Goal: Check status: Check status

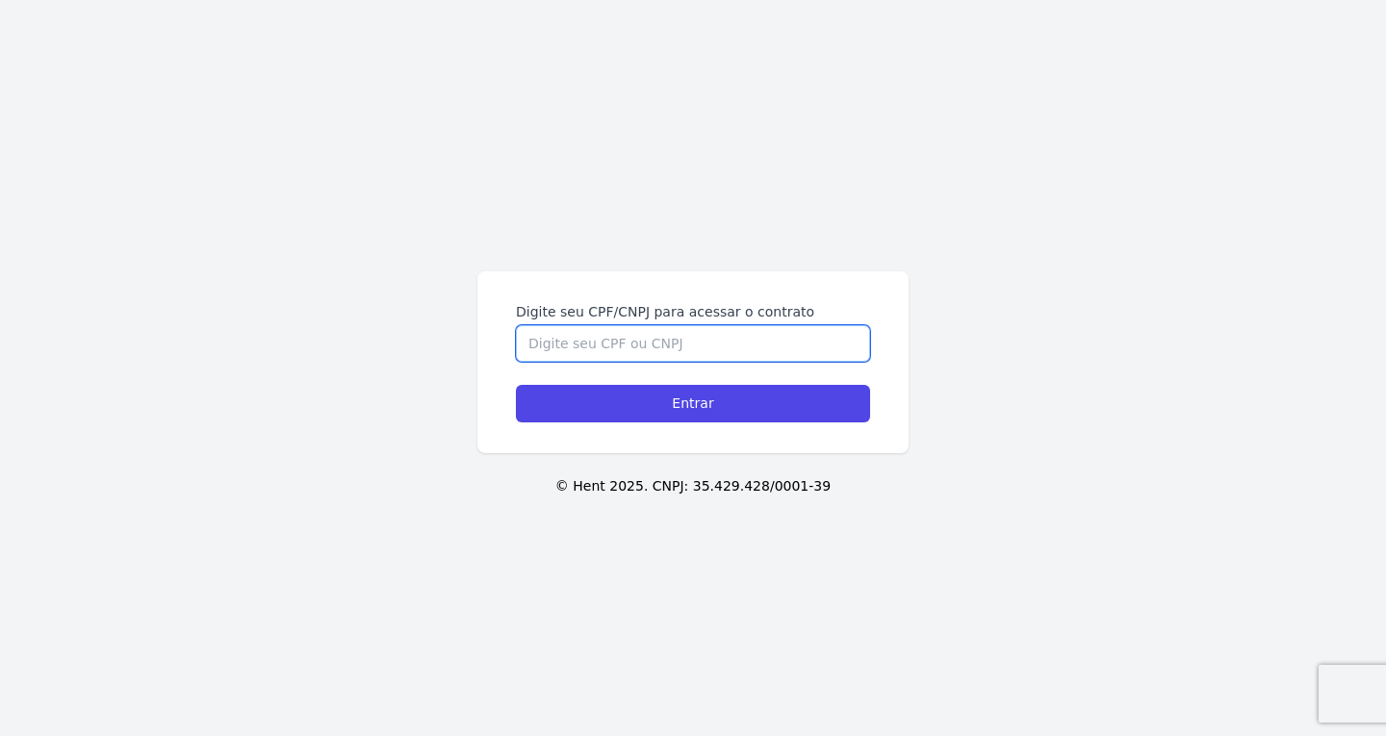
click at [649, 336] on input "Digite seu CPF/CNPJ para acessar o contrato" at bounding box center [693, 343] width 354 height 37
paste input "418.702.488-30"
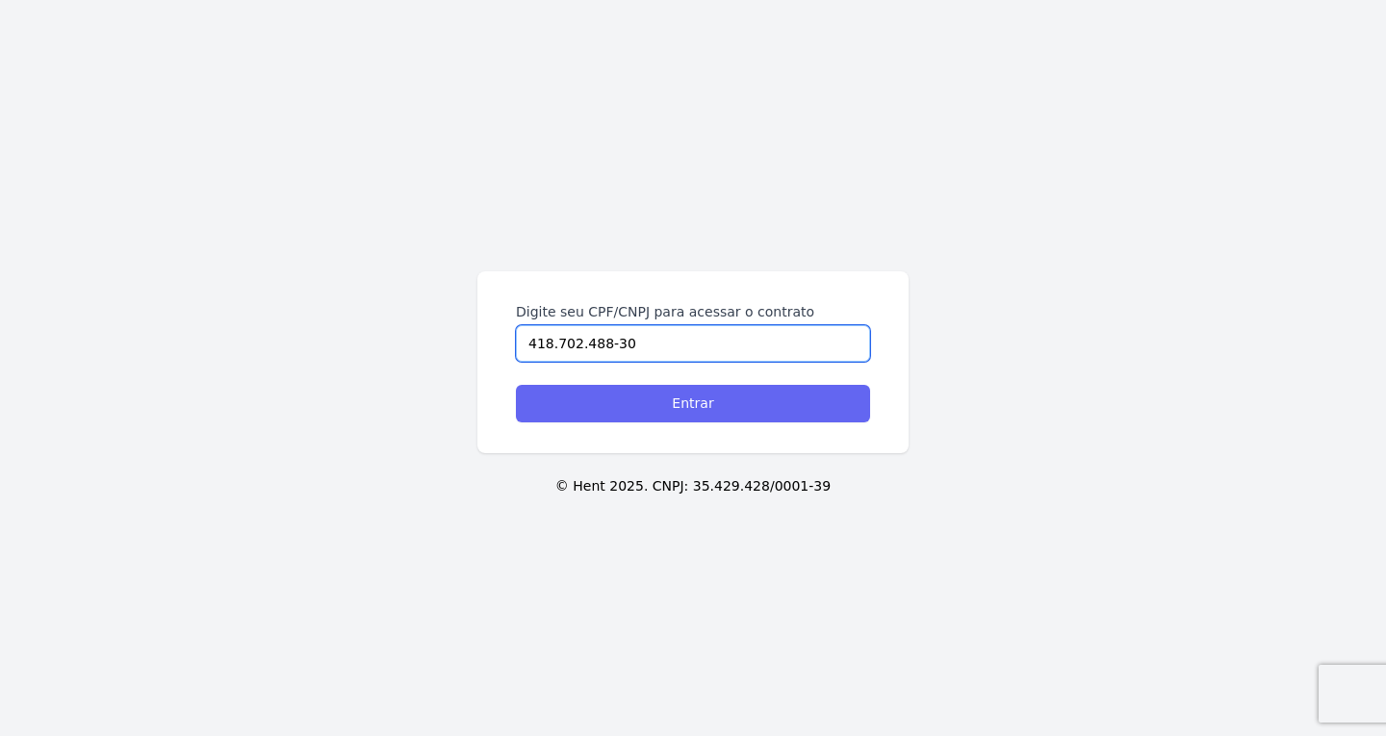
type input "418.702.488-30"
click at [652, 415] on input "Entrar" at bounding box center [693, 404] width 354 height 38
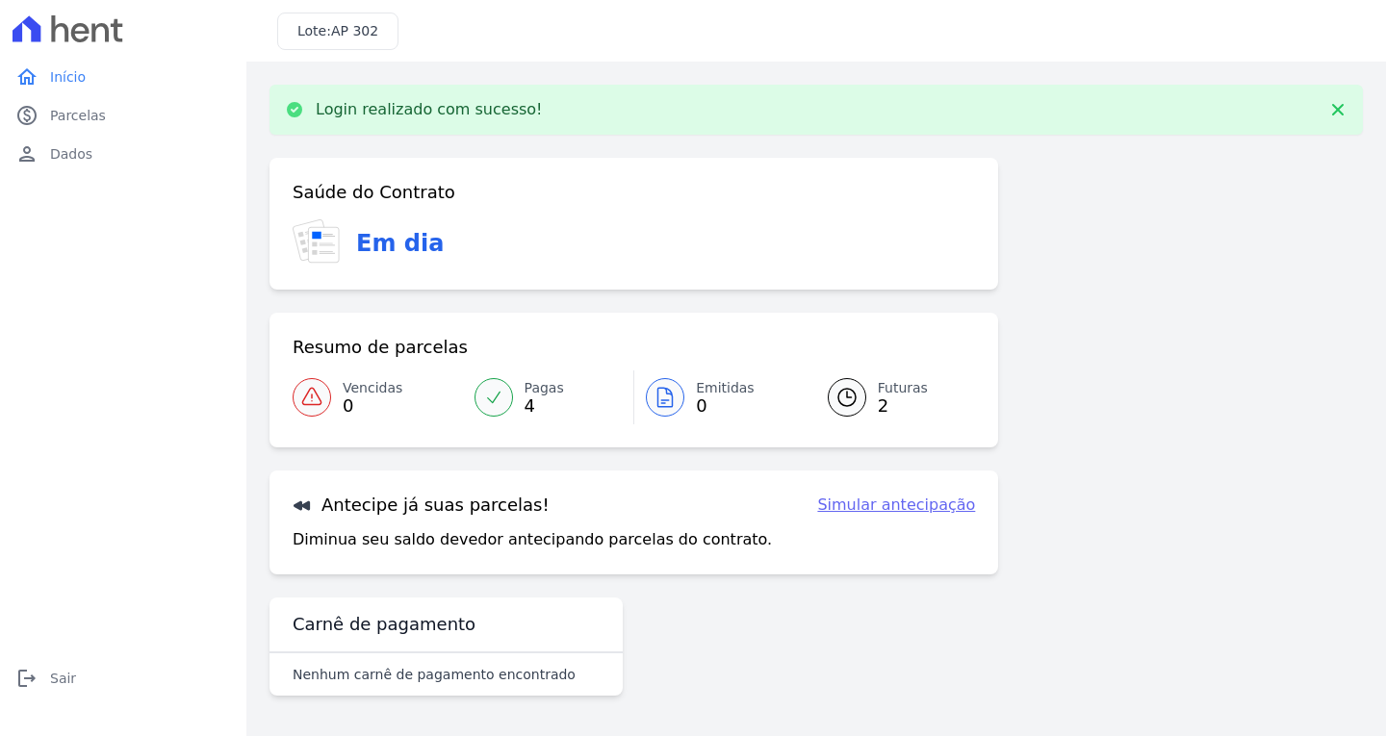
click at [855, 410] on div at bounding box center [847, 397] width 38 height 38
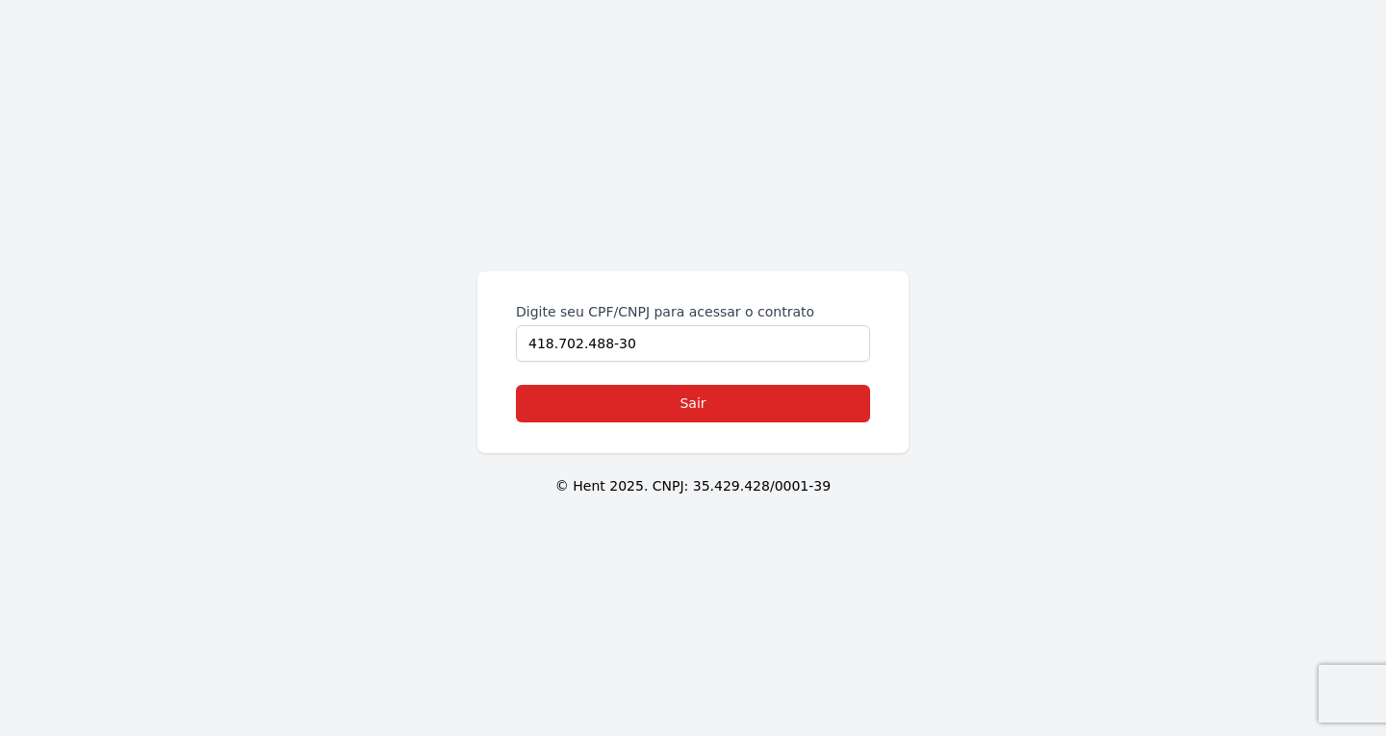
click at [518, 314] on div "Digite seu CPF/CNPJ para acessar o contrato 418.702.488-30" at bounding box center [693, 332] width 354 height 60
click at [720, 404] on link "Sair" at bounding box center [693, 404] width 354 height 38
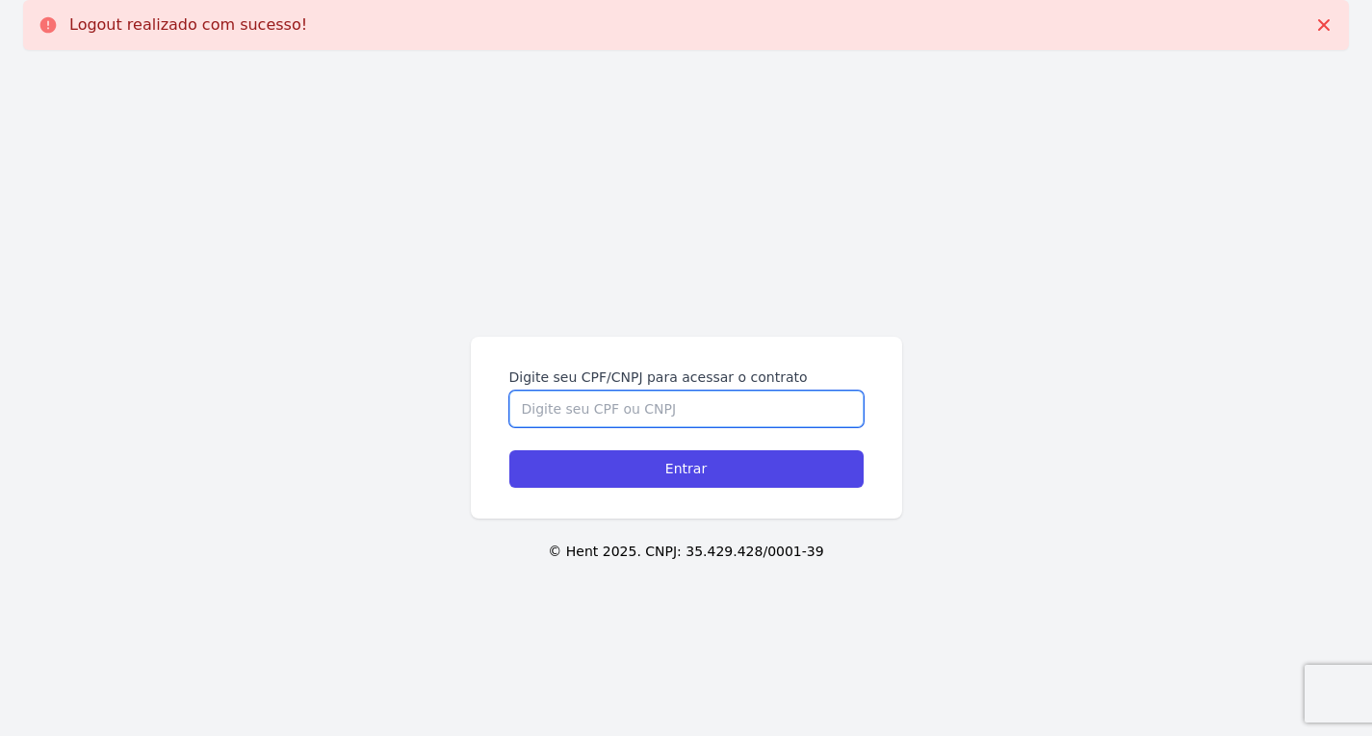
click at [714, 403] on input "Digite seu CPF/CNPJ para acessar o contrato" at bounding box center [686, 409] width 354 height 37
paste input "495.613.038-41"
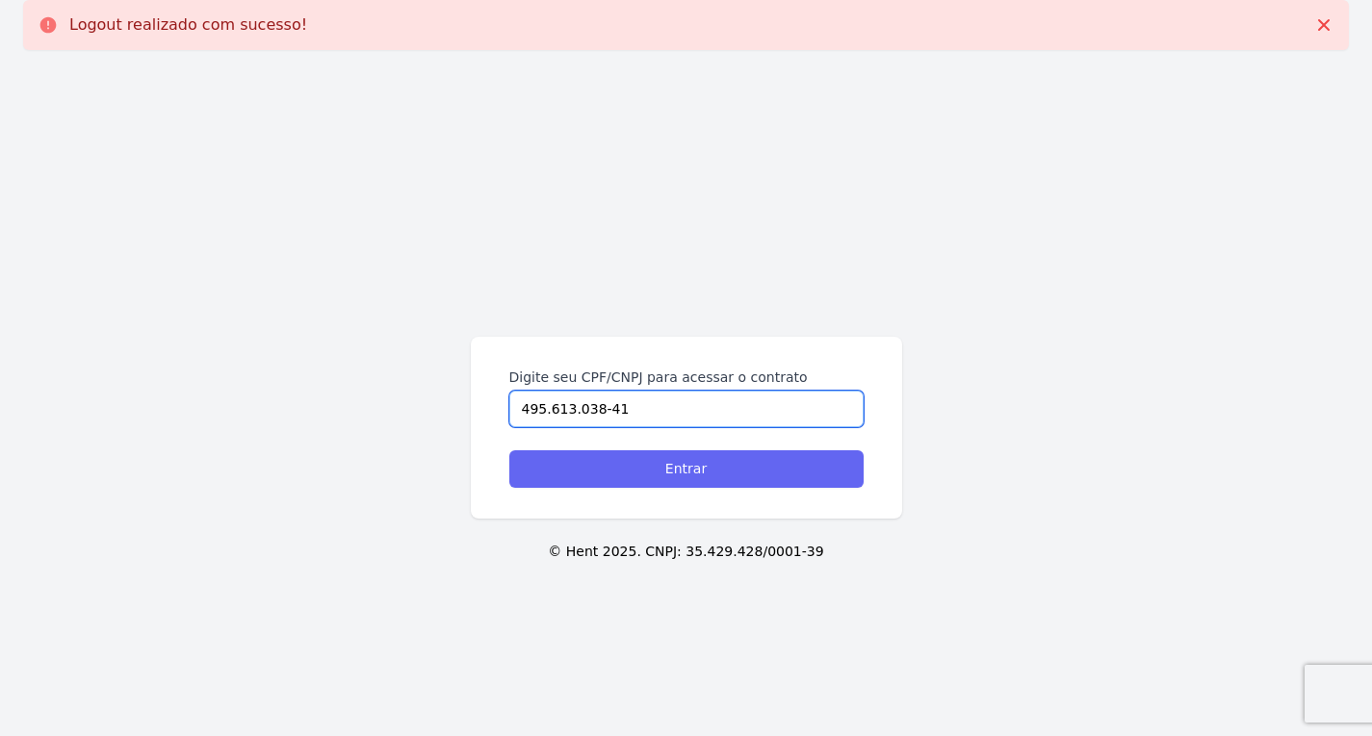
type input "495.613.038-41"
click at [705, 454] on input "Entrar" at bounding box center [686, 469] width 354 height 38
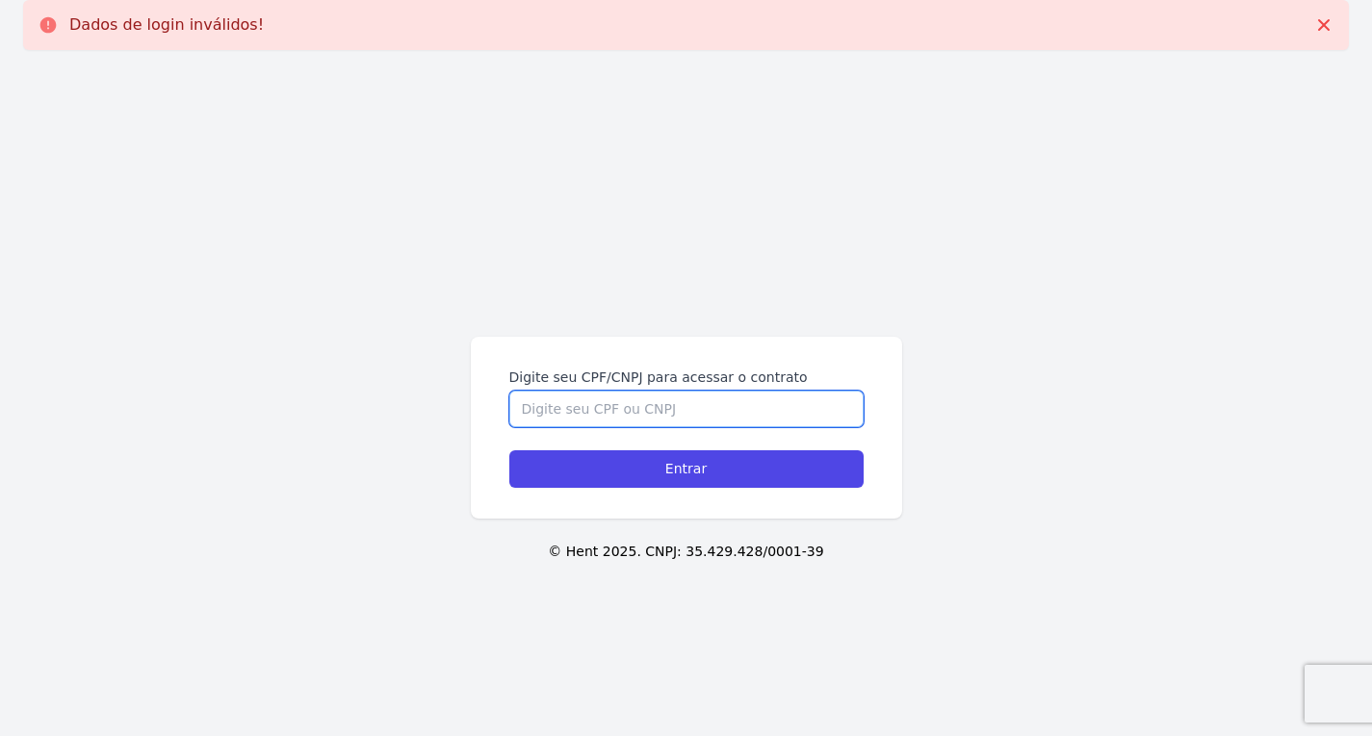
click at [603, 395] on input "Digite seu CPF/CNPJ para acessar o contrato" at bounding box center [686, 409] width 354 height 37
paste input "495.613.038-41"
click at [601, 405] on input "495.613.038-41" at bounding box center [686, 409] width 354 height 37
click at [572, 407] on input "495.613.03841" at bounding box center [686, 409] width 354 height 37
click at [547, 409] on input "495.61303841" at bounding box center [686, 409] width 354 height 37
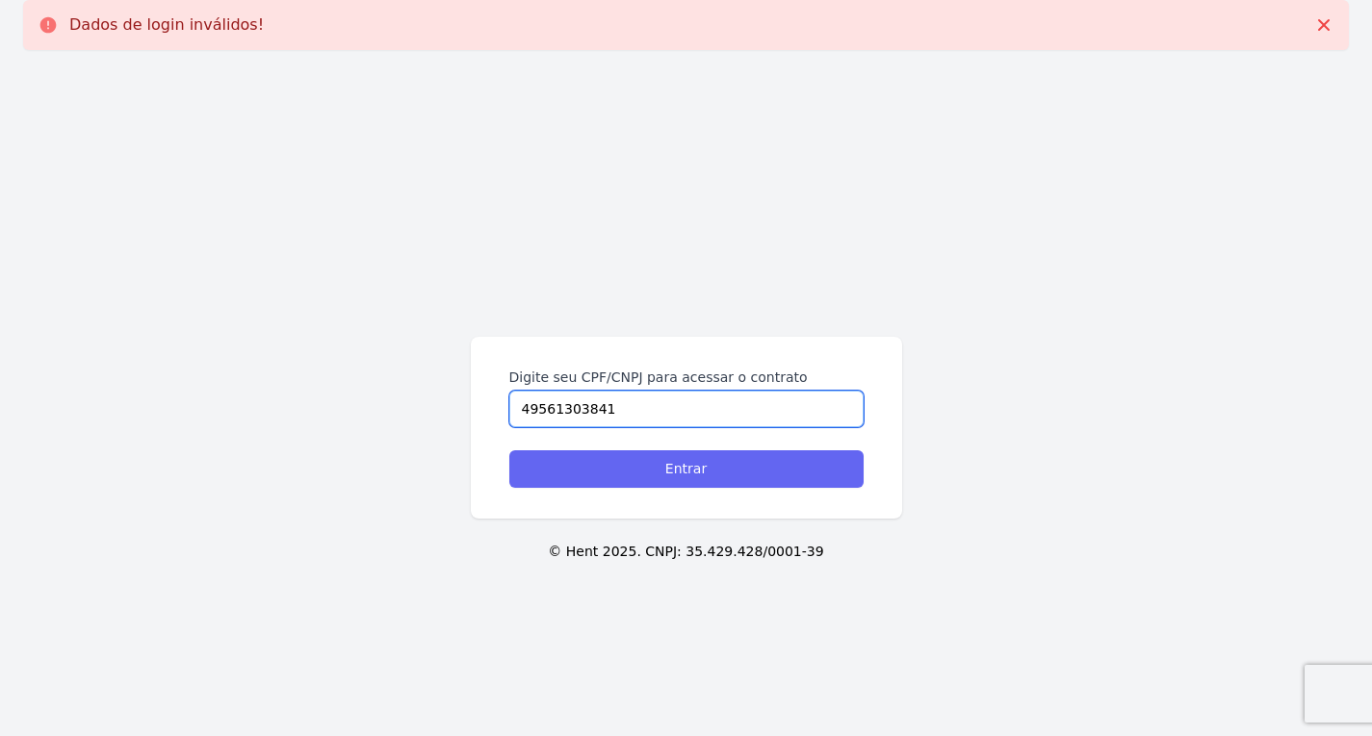
type input "49561303841"
click at [568, 458] on input "Entrar" at bounding box center [686, 469] width 354 height 38
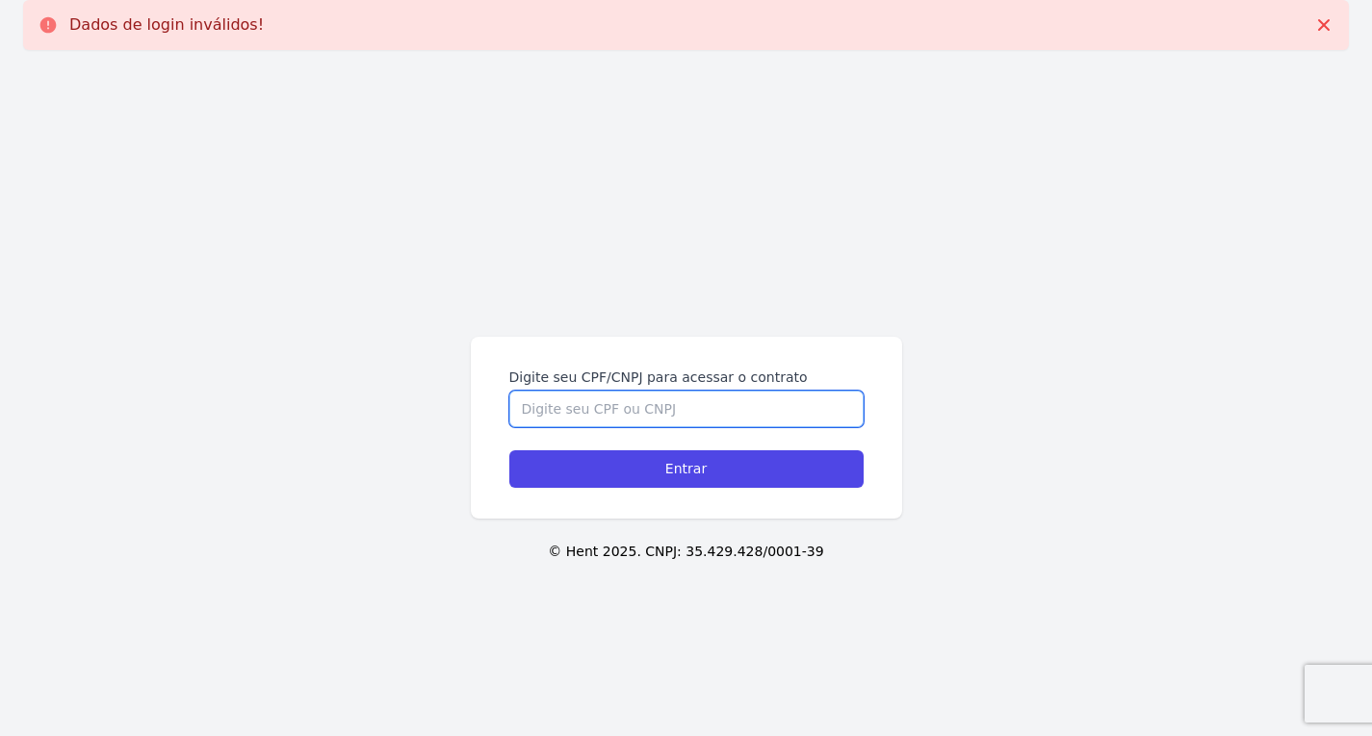
click at [586, 412] on input "Digite seu CPF/CNPJ para acessar o contrato" at bounding box center [686, 409] width 354 height 37
paste input "495.613.038-41"
type input "495.613.038-41"
click at [509, 450] on input "Entrar" at bounding box center [686, 469] width 354 height 38
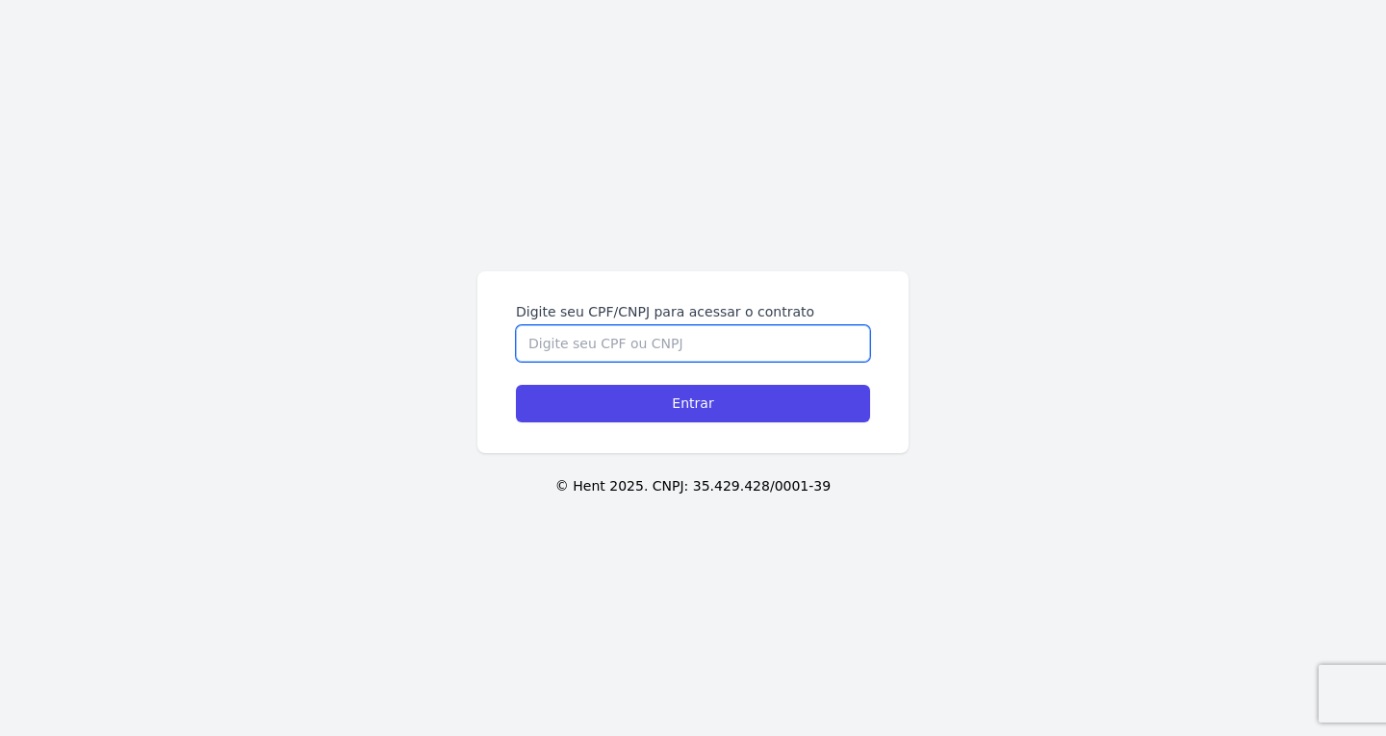
click at [586, 346] on input "Digite seu CPF/CNPJ para acessar o contrato" at bounding box center [693, 343] width 354 height 37
click at [671, 340] on input "Digite seu CPF/CNPJ para acessar o contrato" at bounding box center [693, 343] width 354 height 37
paste input "495.613.038-41"
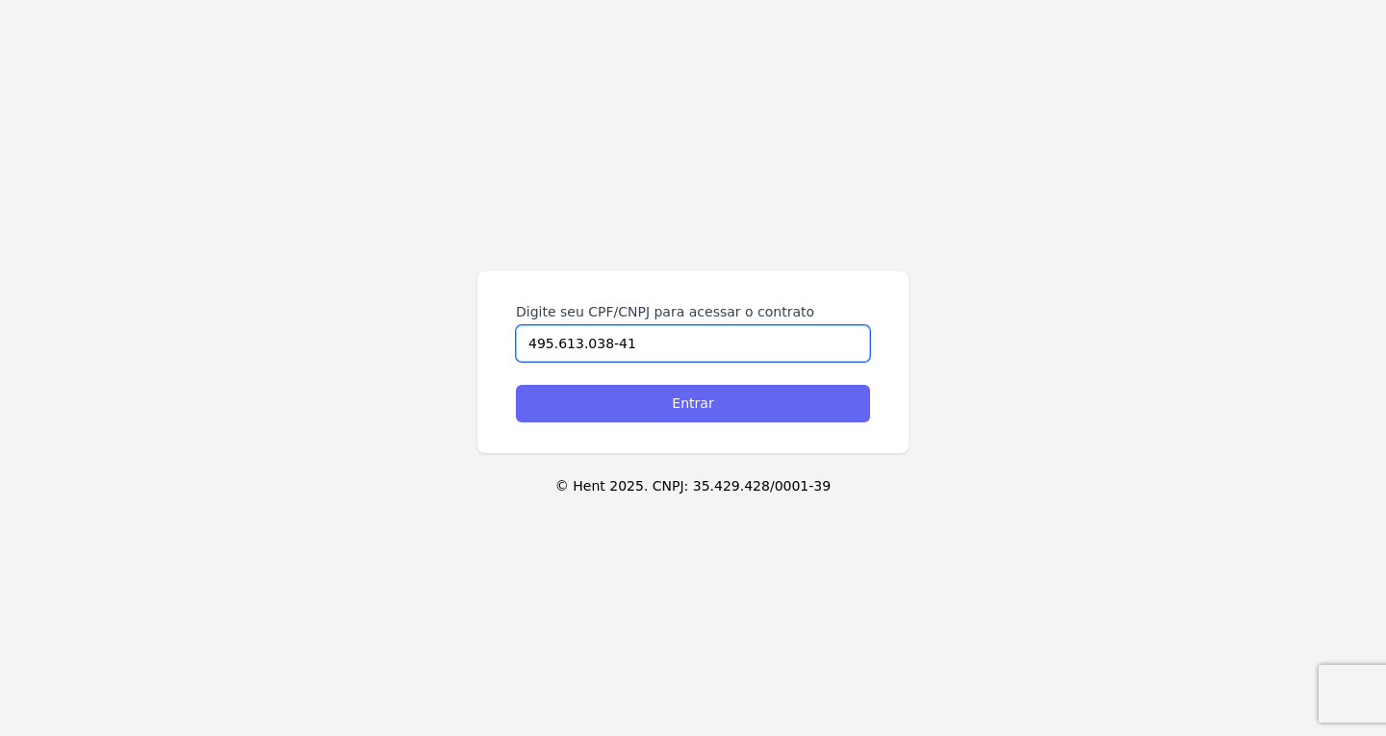
type input "495.613.038-41"
click at [662, 412] on input "Entrar" at bounding box center [693, 404] width 354 height 38
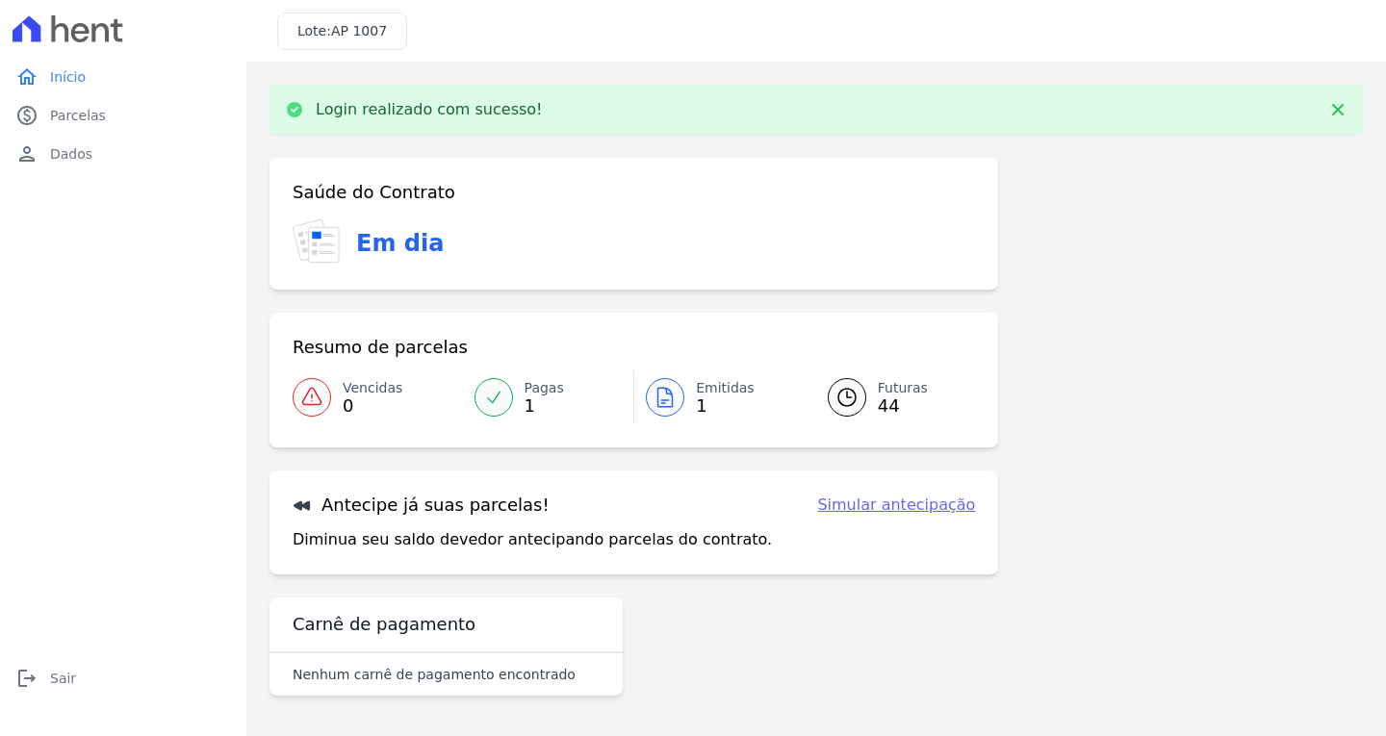
drag, startPoint x: 0, startPoint y: 0, endPoint x: 662, endPoint y: 411, distance: 779.3
click at [662, 411] on div at bounding box center [665, 397] width 38 height 38
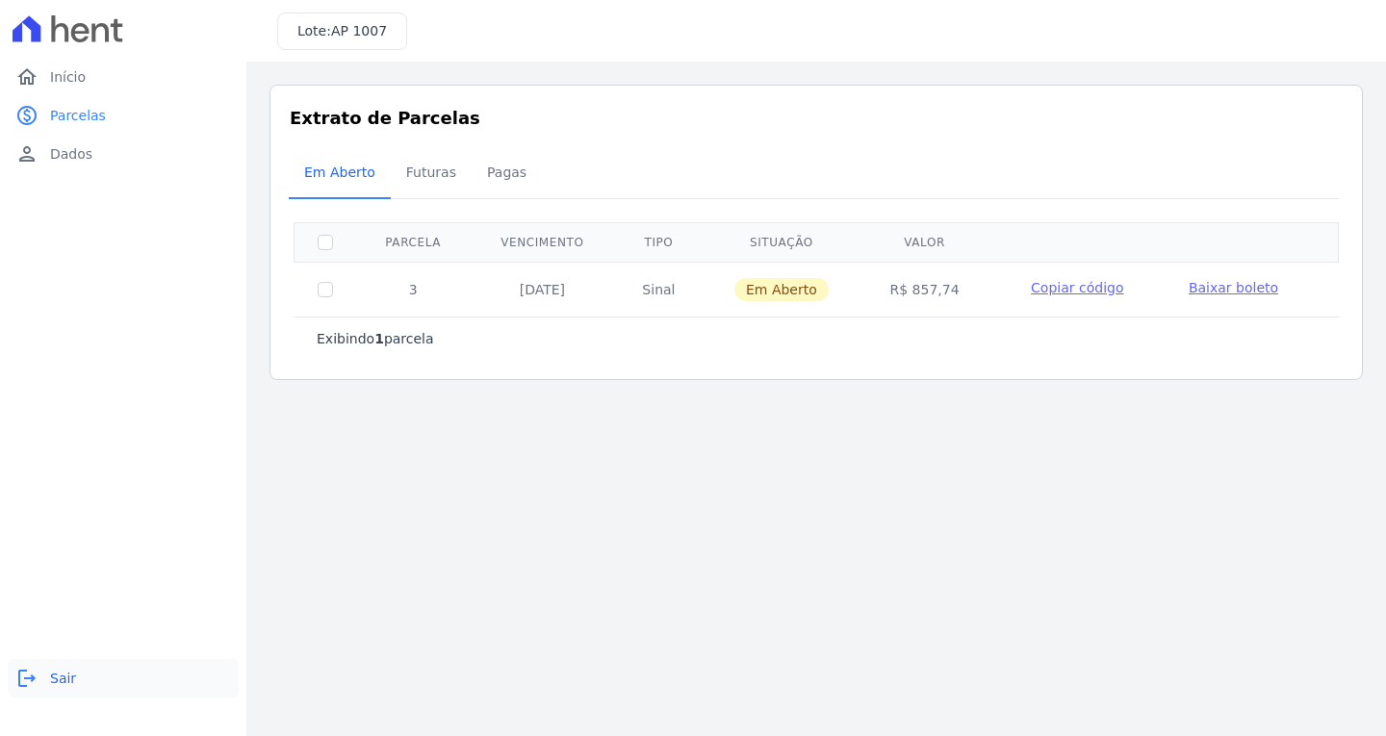
click at [64, 686] on span "Sair" at bounding box center [63, 678] width 26 height 19
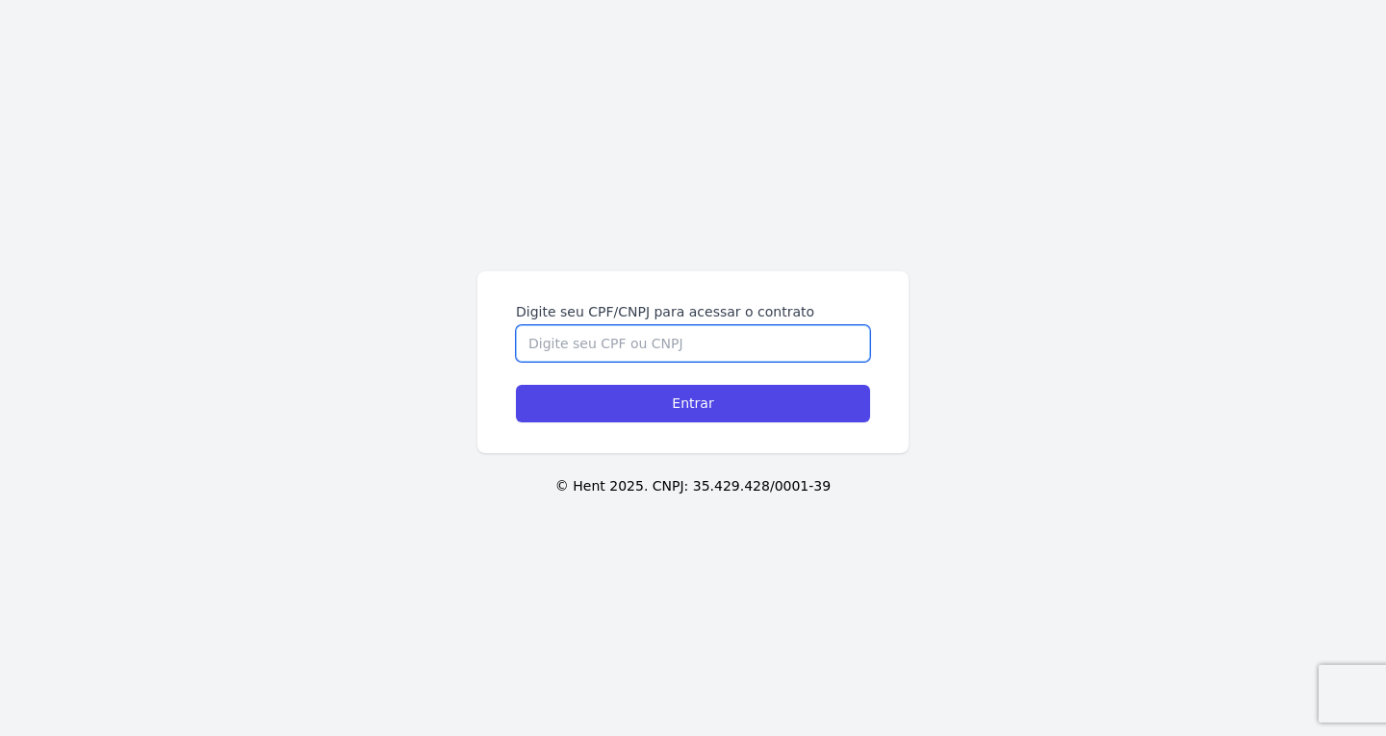
click at [625, 347] on input "Digite seu CPF/CNPJ para acessar o contrato" at bounding box center [693, 343] width 354 height 37
paste input "519.388.588-83"
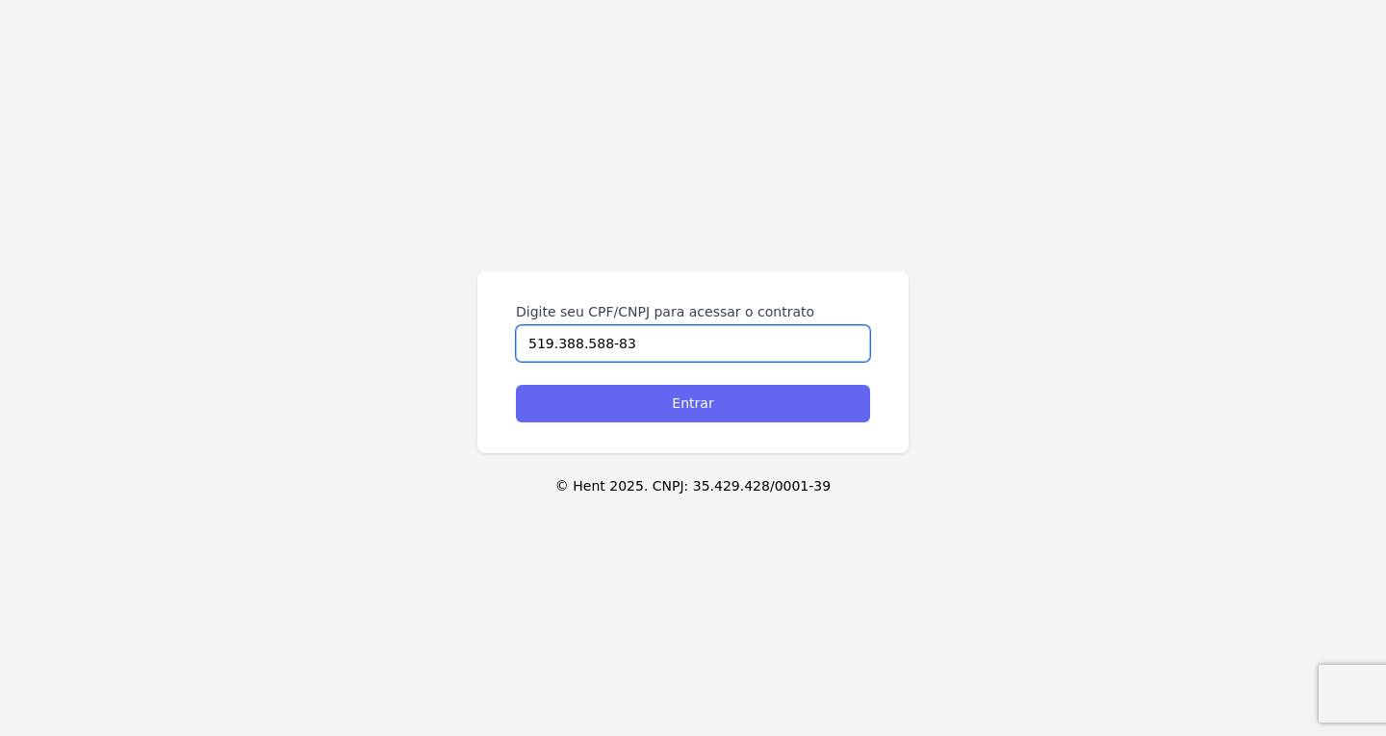
type input "519.388.588-83"
click at [644, 407] on input "Entrar" at bounding box center [693, 404] width 354 height 38
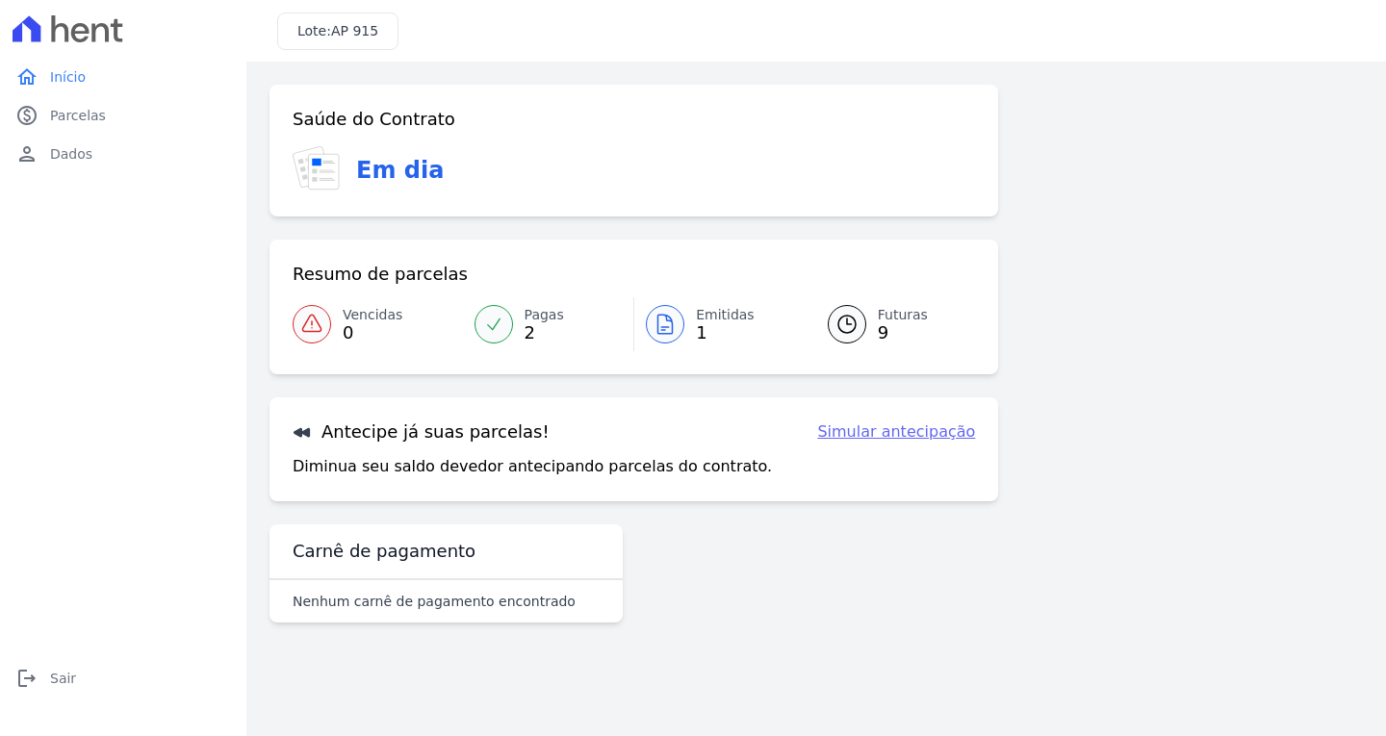
click at [663, 309] on div at bounding box center [665, 324] width 38 height 38
